Goal: Information Seeking & Learning: Learn about a topic

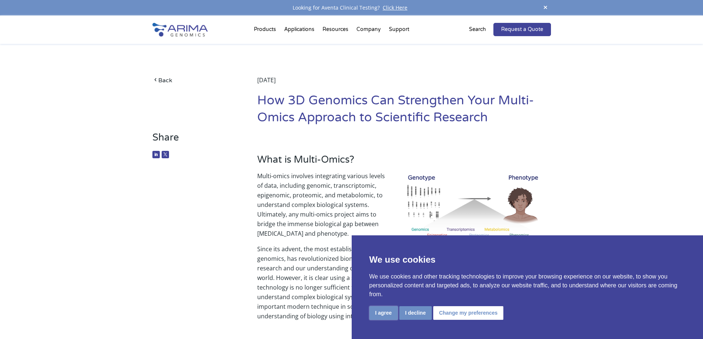
click at [383, 315] on button "I agree" at bounding box center [384, 314] width 28 height 14
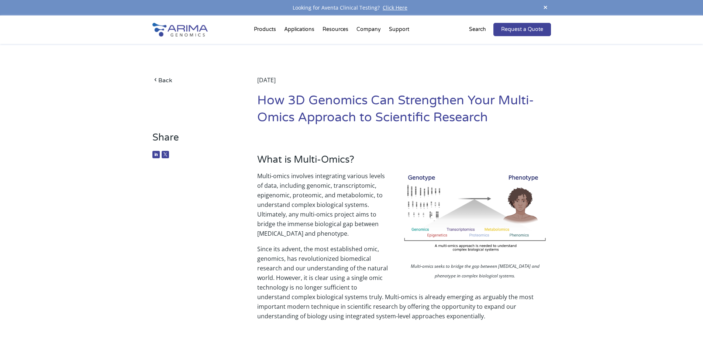
click at [466, 204] on img at bounding box center [475, 215] width 148 height 88
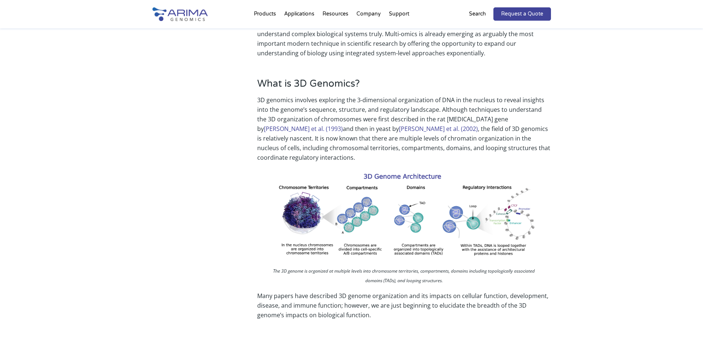
scroll to position [266, 0]
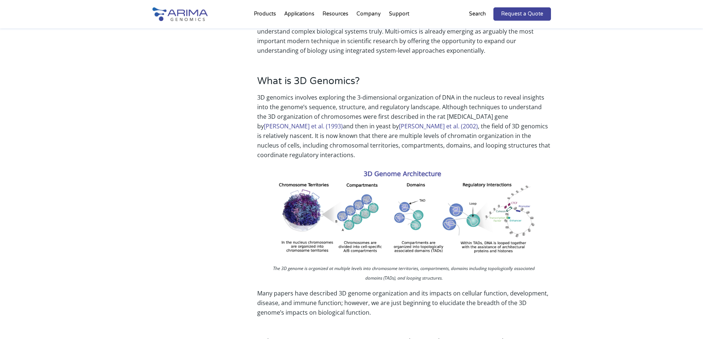
click at [347, 199] on img at bounding box center [404, 214] width 282 height 96
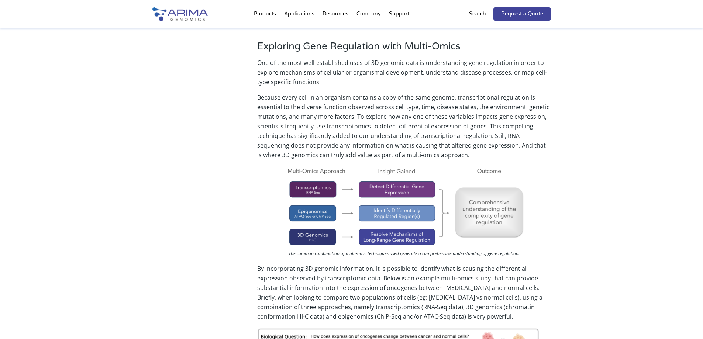
scroll to position [1241, 0]
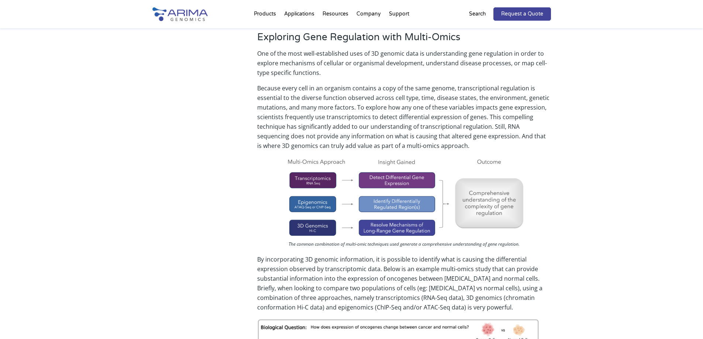
click at [444, 170] on img at bounding box center [404, 197] width 240 height 81
click at [382, 169] on img at bounding box center [404, 197] width 240 height 81
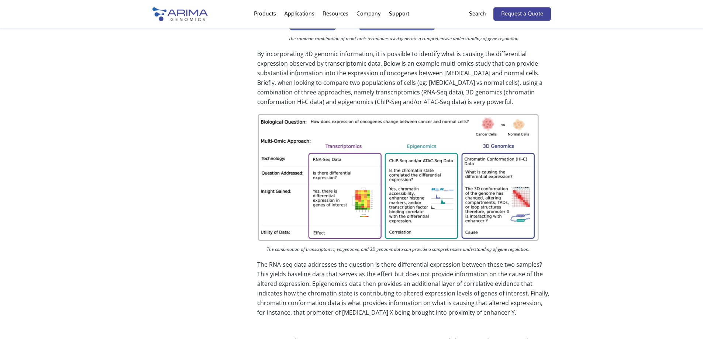
scroll to position [1448, 0]
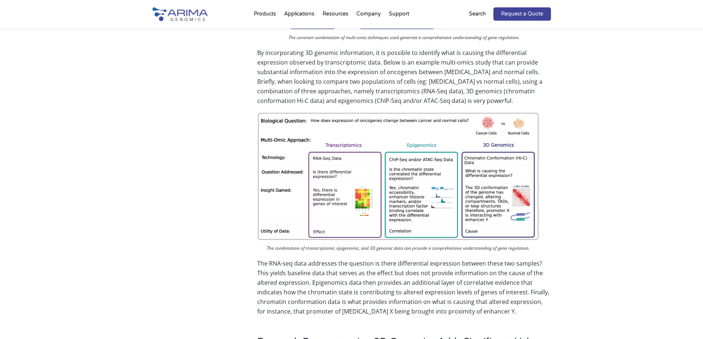
drag, startPoint x: 418, startPoint y: 110, endPoint x: 319, endPoint y: 162, distance: 112.5
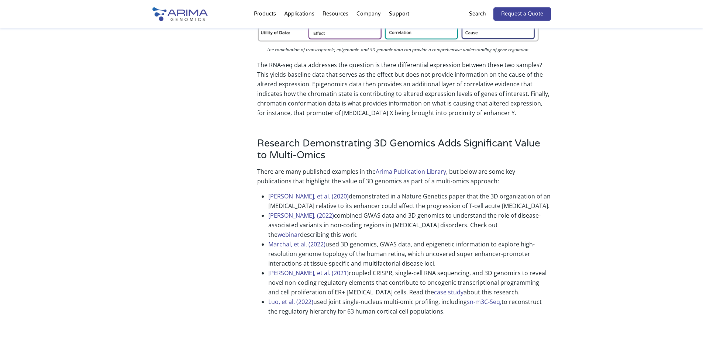
scroll to position [1642, 0]
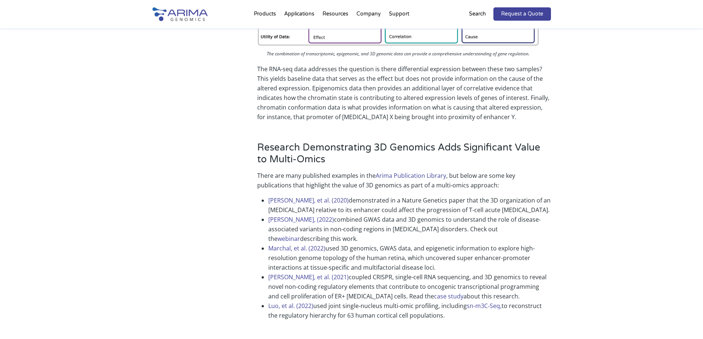
drag, startPoint x: 452, startPoint y: 292, endPoint x: 245, endPoint y: 128, distance: 264.7
click at [245, 132] on div "Research Demonstrating 3D Genomics Adds Significant Value to Multi-Omics There …" at bounding box center [352, 234] width 399 height 205
copy div "Research Demonstrating 3D Genomics Adds Significant Value to Multi-Omics There …"
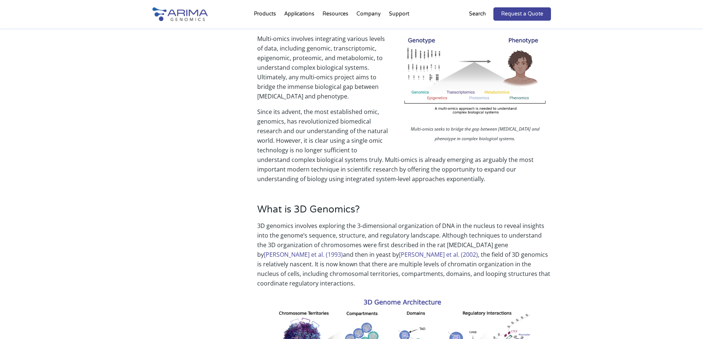
scroll to position [136, 0]
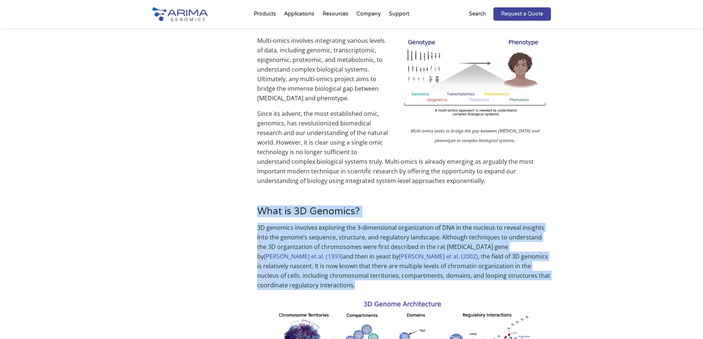
drag, startPoint x: 259, startPoint y: 208, endPoint x: 553, endPoint y: 276, distance: 301.9
copy div "What is 3D Genomics? 3D genomics involves exploring the 3-dimensional organizat…"
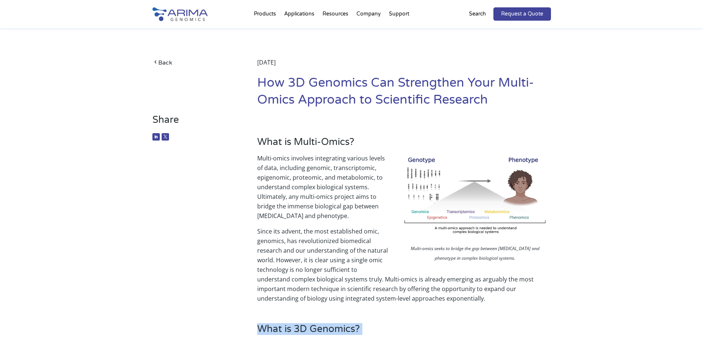
scroll to position [17, 0]
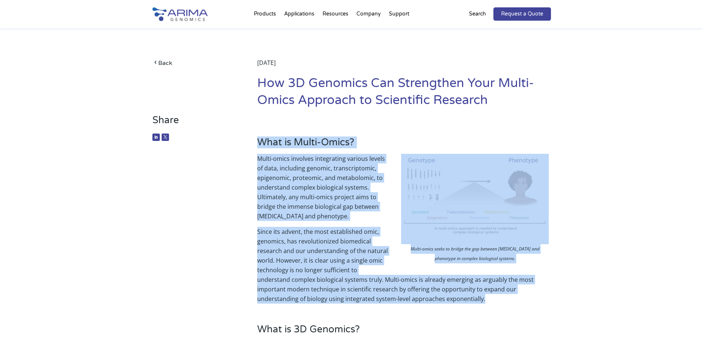
drag, startPoint x: 256, startPoint y: 138, endPoint x: 478, endPoint y: 298, distance: 273.7
click at [488, 298] on div "Share What is Multi-Omics? Multi-omics seeks to bridge the gap between [MEDICAL…" at bounding box center [352, 213] width 399 height 199
copy div "What is Multi-Omics? Multi-omics seeks to bridge the gap between [MEDICAL_DATA]…"
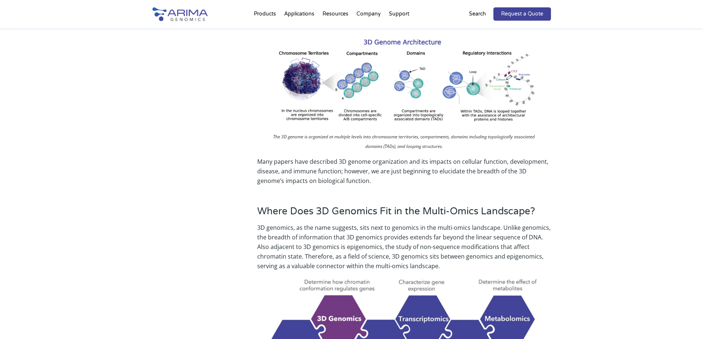
scroll to position [401, 0]
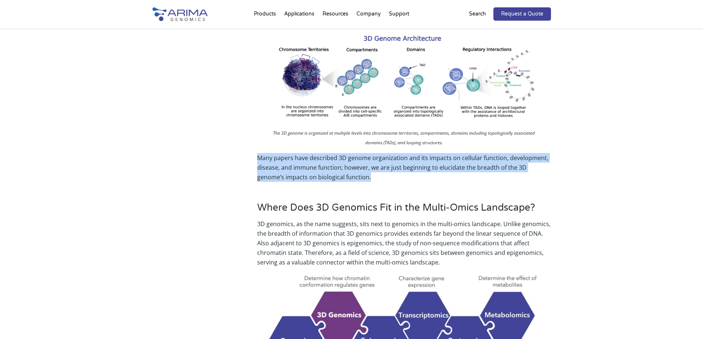
drag, startPoint x: 258, startPoint y: 150, endPoint x: 383, endPoint y: 165, distance: 126.2
click at [383, 165] on p "Many papers have described 3D genome organization and its impacts on cellular f…" at bounding box center [404, 167] width 294 height 29
copy p "Many papers have described 3D genome organization and its impacts on cellular f…"
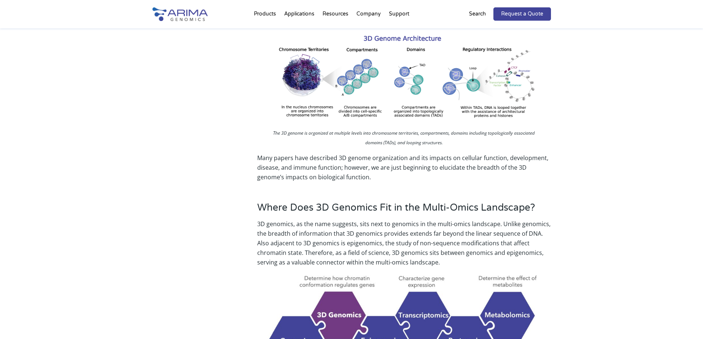
drag, startPoint x: 150, startPoint y: 226, endPoint x: 208, endPoint y: 212, distance: 59.6
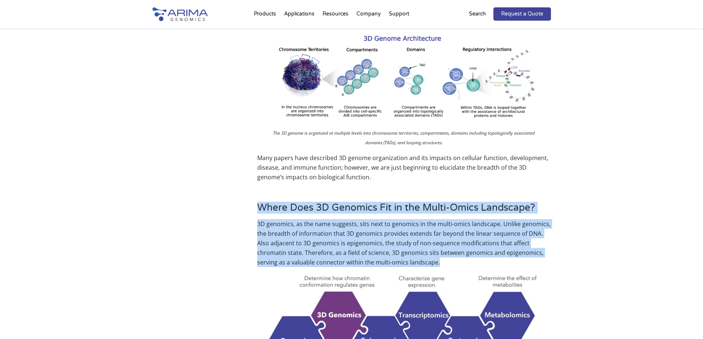
drag, startPoint x: 259, startPoint y: 196, endPoint x: 468, endPoint y: 253, distance: 216.8
copy div "Where Does 3D Genomics Fit in the Multi-Omics Landscape? 3D genomics, as the na…"
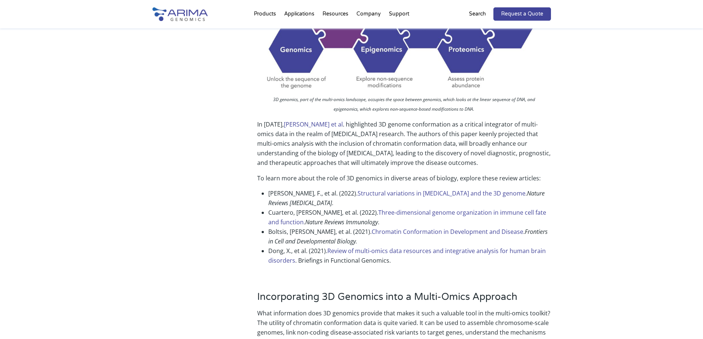
scroll to position [697, 0]
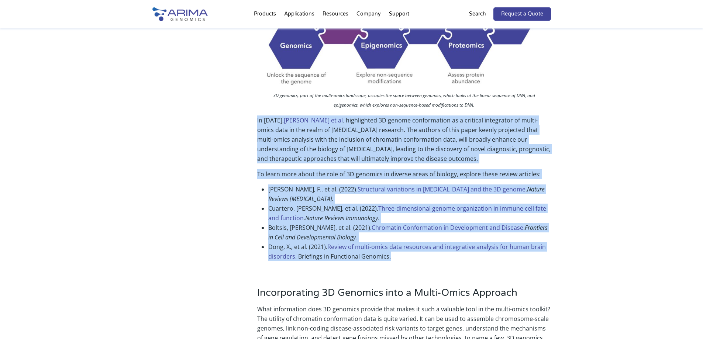
drag, startPoint x: 257, startPoint y: 106, endPoint x: 393, endPoint y: 239, distance: 189.9
click at [393, 239] on div "Where Does 3D Genomics Fit in the Multi-Omics Landscape? 3D genomics, as the na…" at bounding box center [352, 87] width 399 height 380
copy div "In [DATE], [PERSON_NAME] et al . highlighted 3D genome conformation as a critic…"
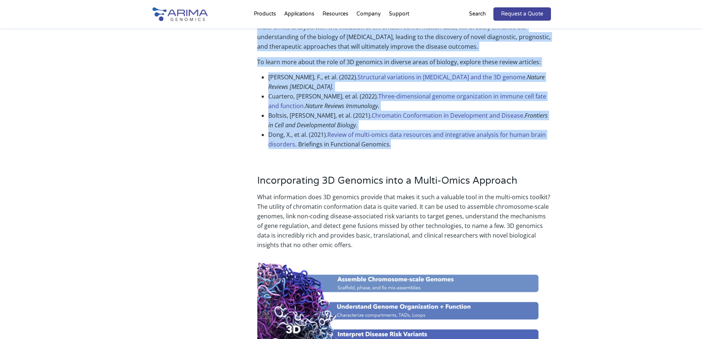
scroll to position [815, 0]
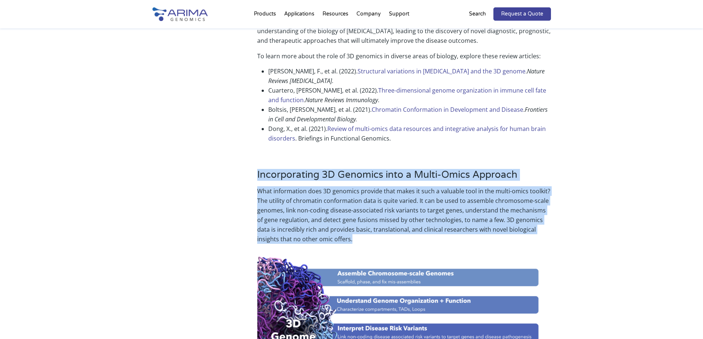
drag, startPoint x: 260, startPoint y: 155, endPoint x: 385, endPoint y: 223, distance: 142.5
click at [385, 223] on div "Incorporating 3D Genomics into a Multi-Omics Approach What information does 3D …" at bounding box center [352, 303] width 399 height 288
copy div "Incorporating 3D Genomics into a Multi-Omics Approach What information does 3D …"
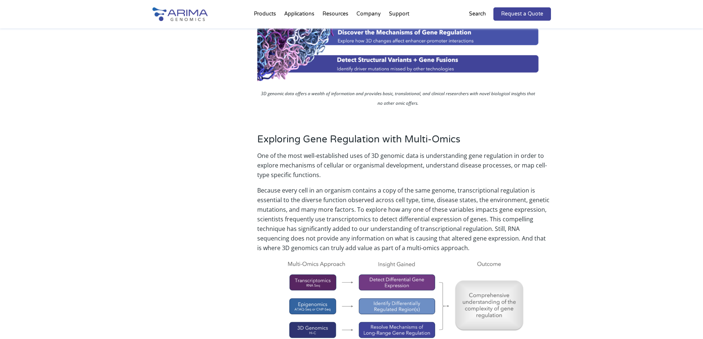
scroll to position [1140, 0]
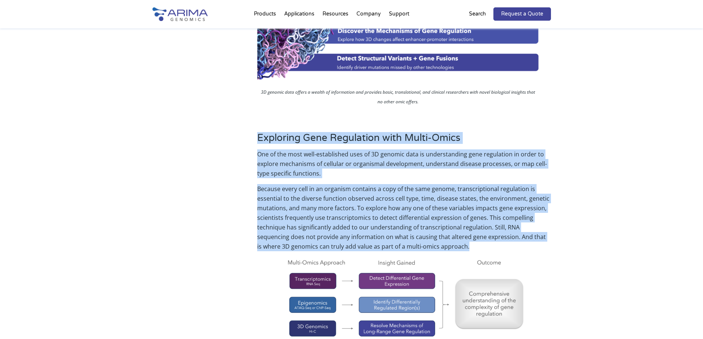
drag, startPoint x: 258, startPoint y: 116, endPoint x: 456, endPoint y: 225, distance: 226.0
copy div "Exploring Gene Regulation with Multi-Omics One of the most well-established use…"
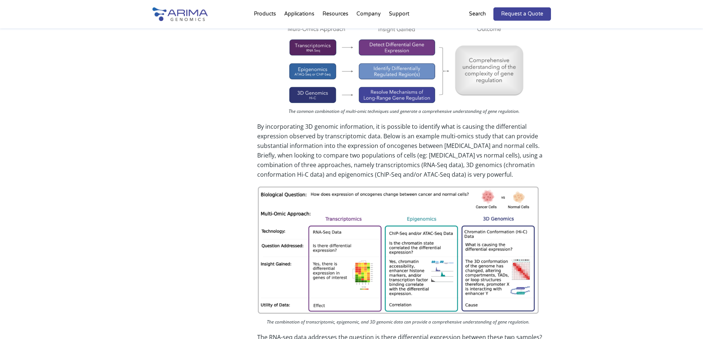
scroll to position [1376, 0]
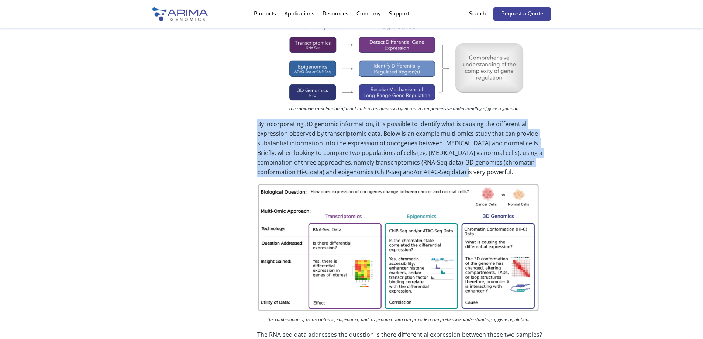
drag, startPoint x: 257, startPoint y: 104, endPoint x: 446, endPoint y: 157, distance: 195.9
click at [446, 157] on p "By incorporating 3D genomic information, it is possible to identify what is cau…" at bounding box center [404, 151] width 294 height 64
copy p "By incorporating 3D genomic information, it is possible to identify what is cau…"
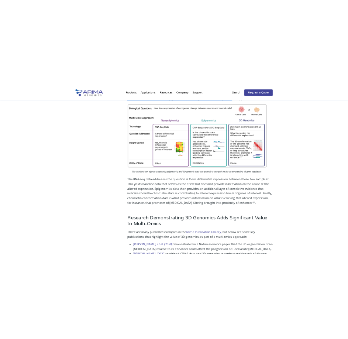
scroll to position [1524, 0]
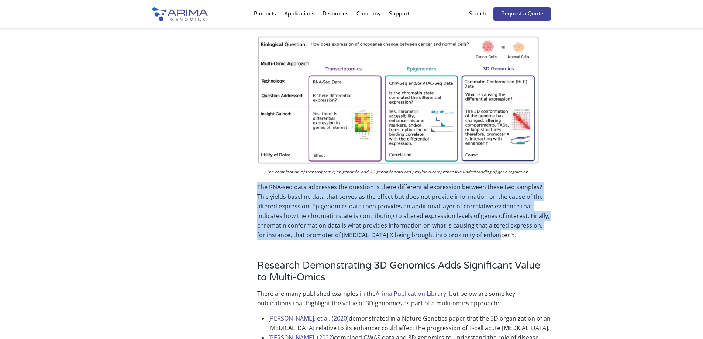
drag, startPoint x: 256, startPoint y: 167, endPoint x: 499, endPoint y: 218, distance: 248.7
copy p "The RNA-seq data addresses the question is there differential expression betwee…"
click at [311, 315] on link "[PERSON_NAME], et al. (2020)" at bounding box center [308, 319] width 81 height 8
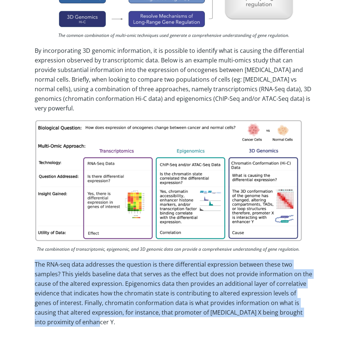
click at [147, 304] on div "Exploring Gene Regulation with Multi-Omics One of the most well-established use…" at bounding box center [174, 74] width 278 height 527
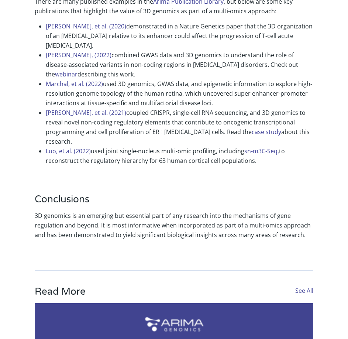
scroll to position [1908, 0]
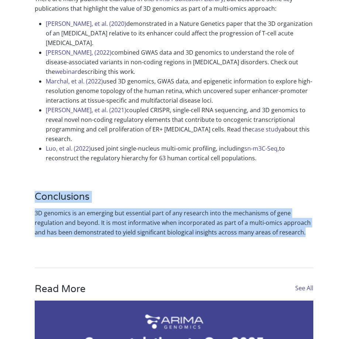
drag, startPoint x: 297, startPoint y: 195, endPoint x: 25, endPoint y: 160, distance: 274.7
